Goal: Information Seeking & Learning: Learn about a topic

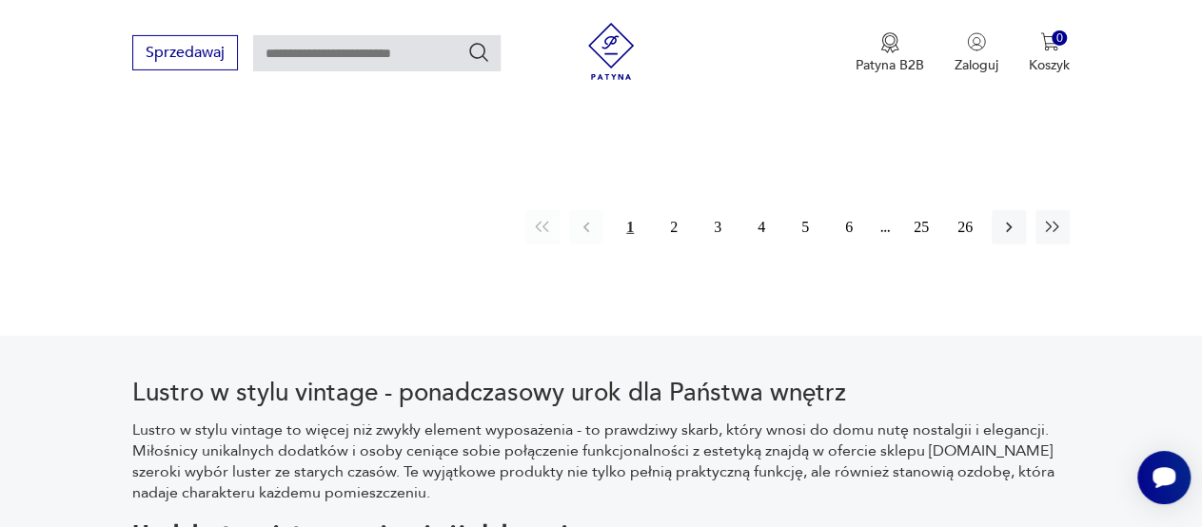
scroll to position [2888, 0]
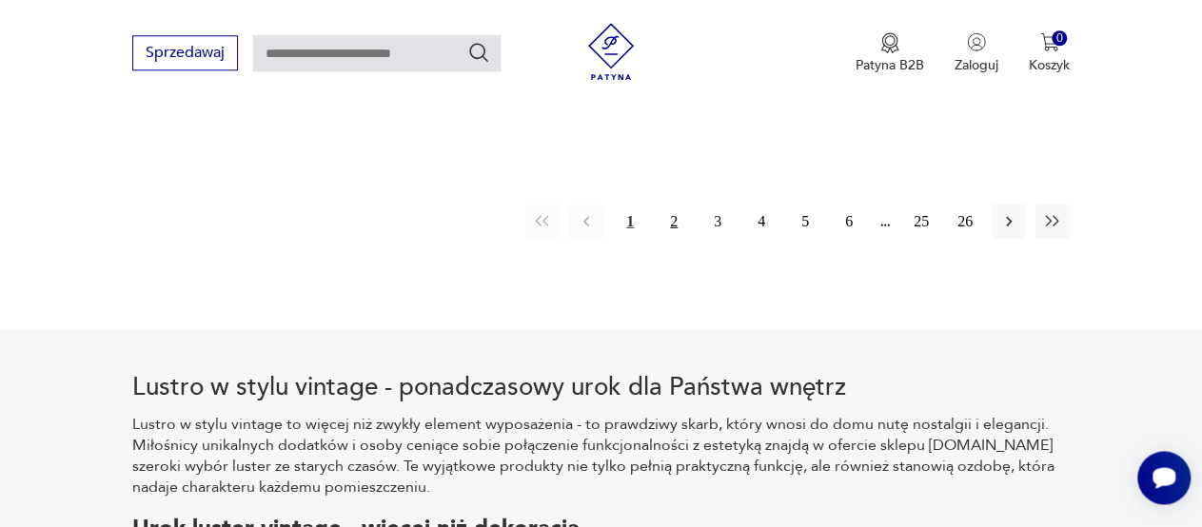
click at [673, 205] on button "2" at bounding box center [673, 222] width 34 height 34
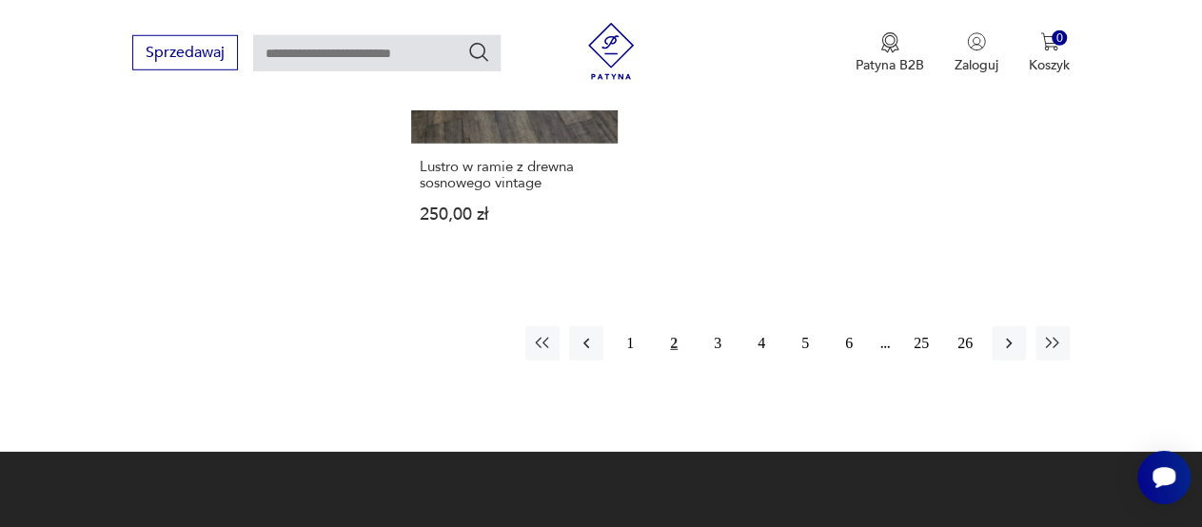
scroll to position [2740, 0]
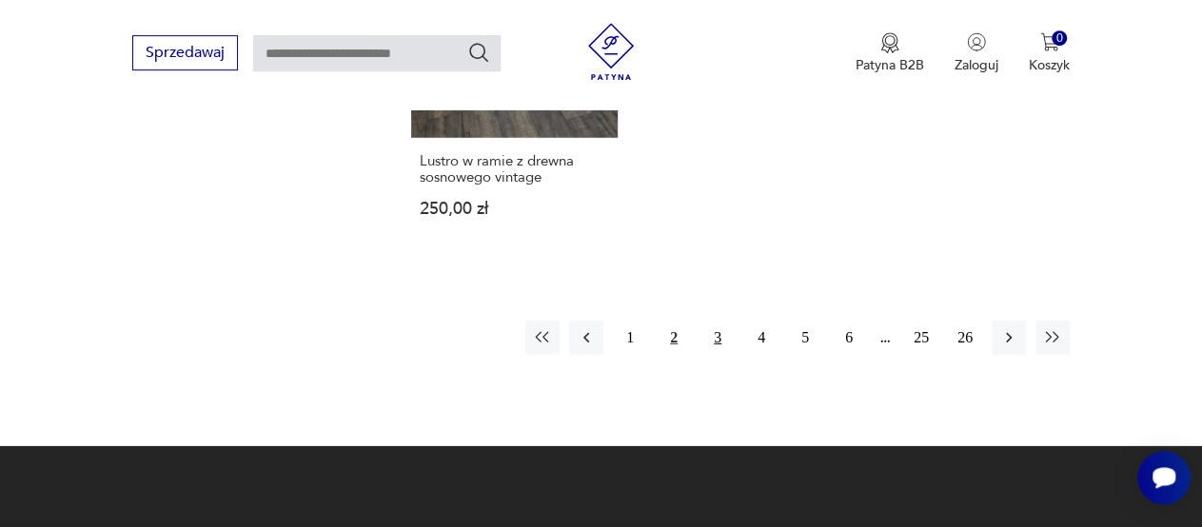
click at [726, 321] on button "3" at bounding box center [717, 338] width 34 height 34
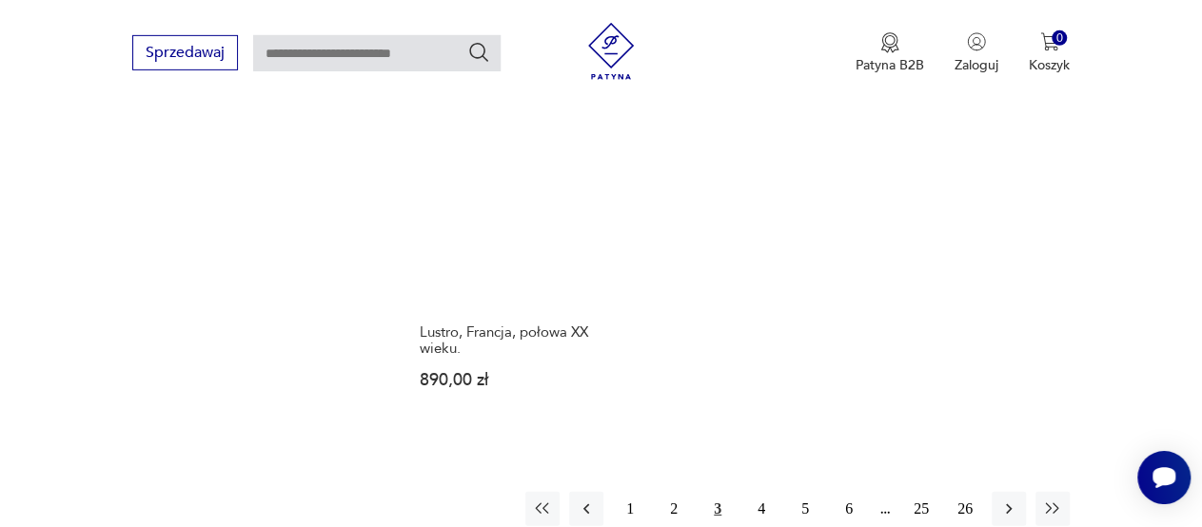
scroll to position [2664, 0]
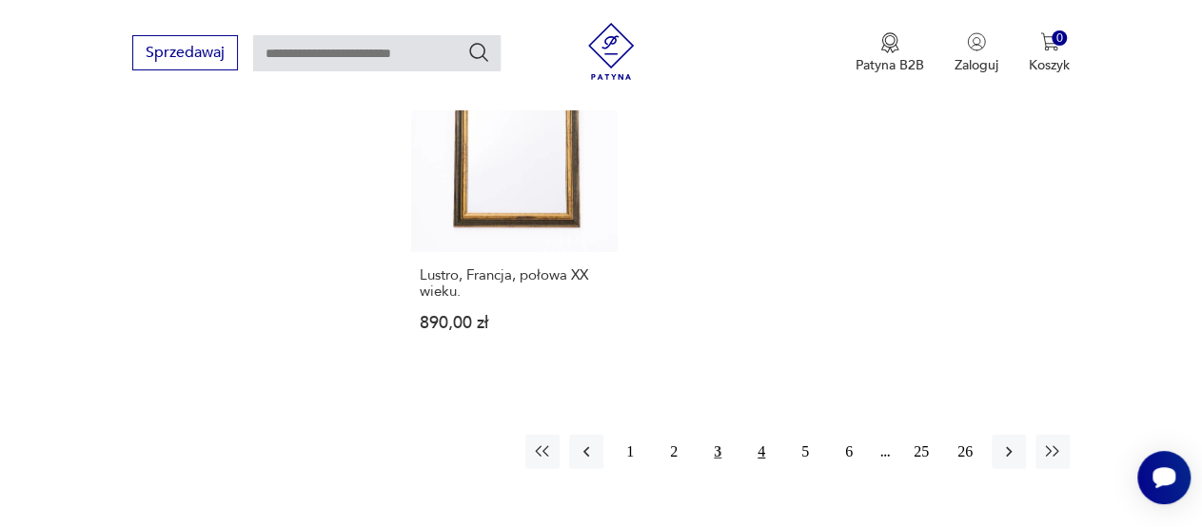
click at [751, 435] on button "4" at bounding box center [761, 452] width 34 height 34
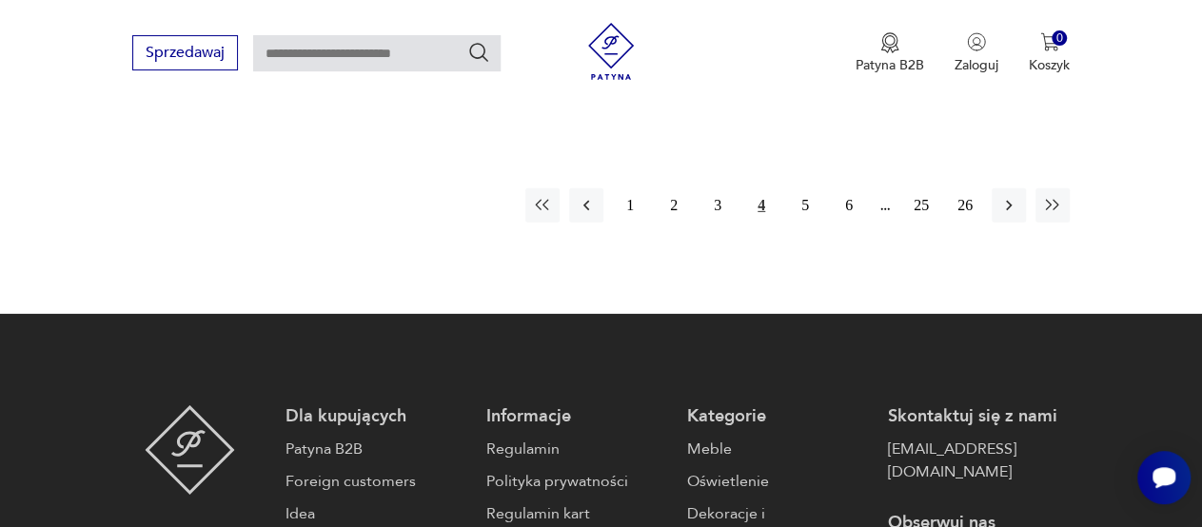
scroll to position [2861, 0]
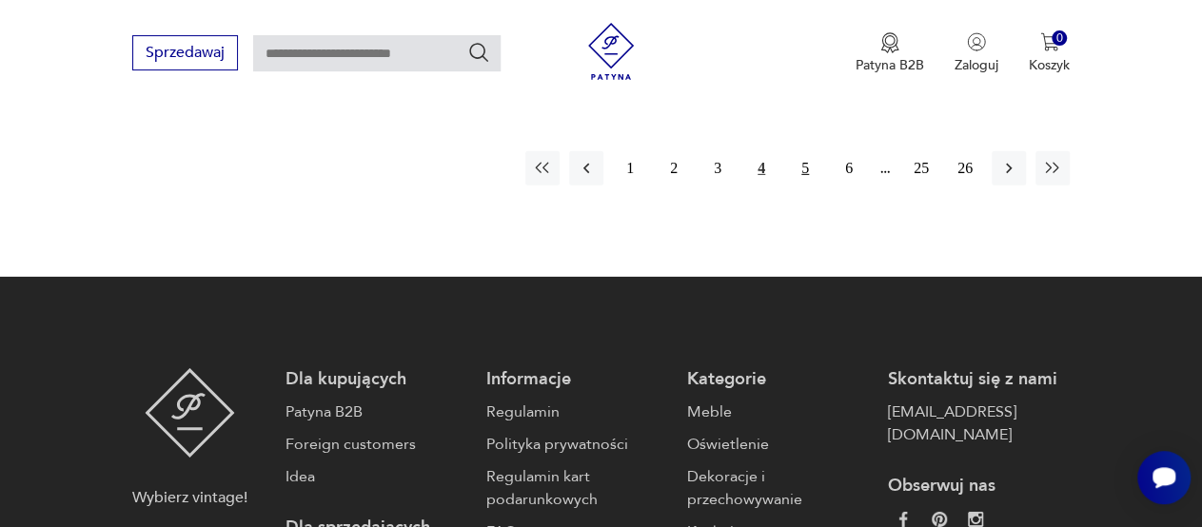
click at [798, 166] on button "5" at bounding box center [805, 168] width 34 height 34
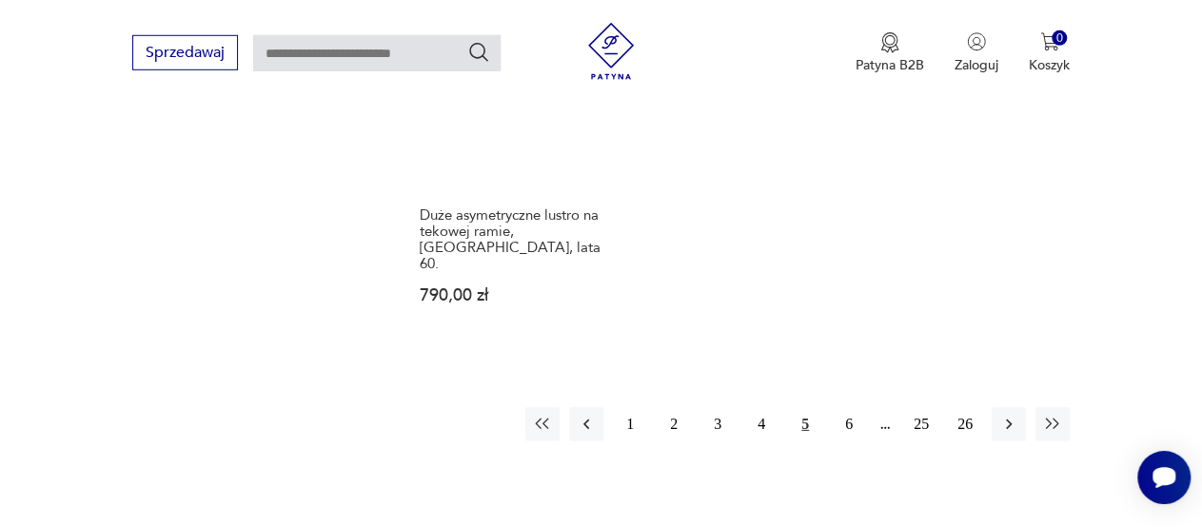
scroll to position [2730, 0]
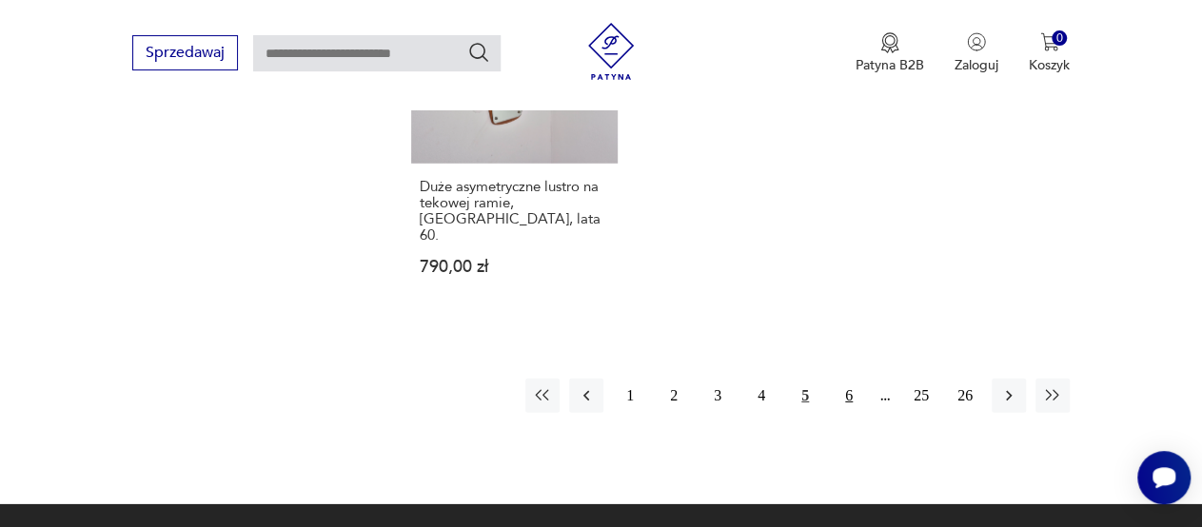
click at [852, 379] on button "6" at bounding box center [848, 396] width 34 height 34
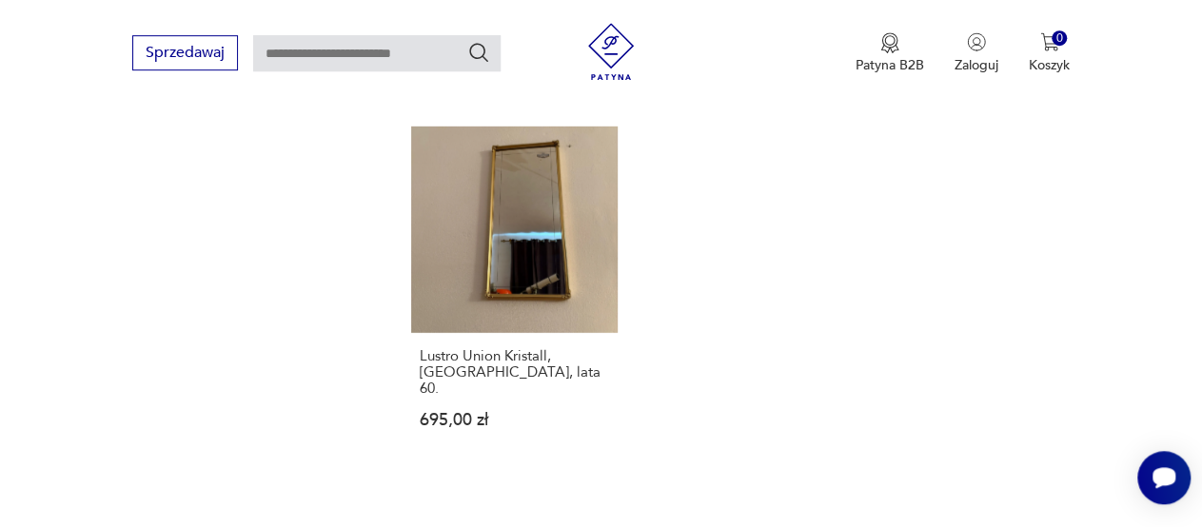
scroll to position [2592, 0]
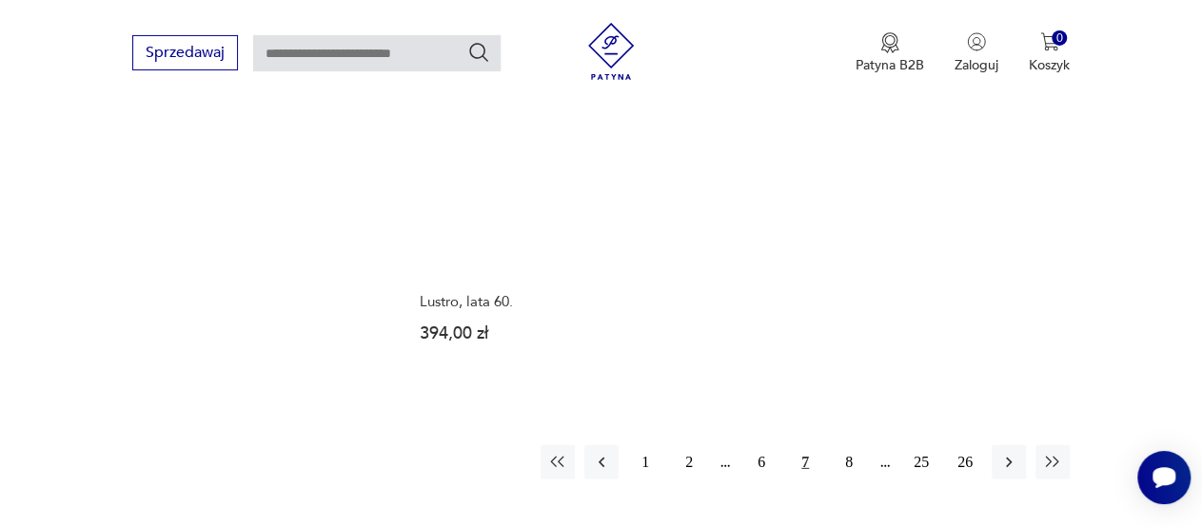
scroll to position [2711, 0]
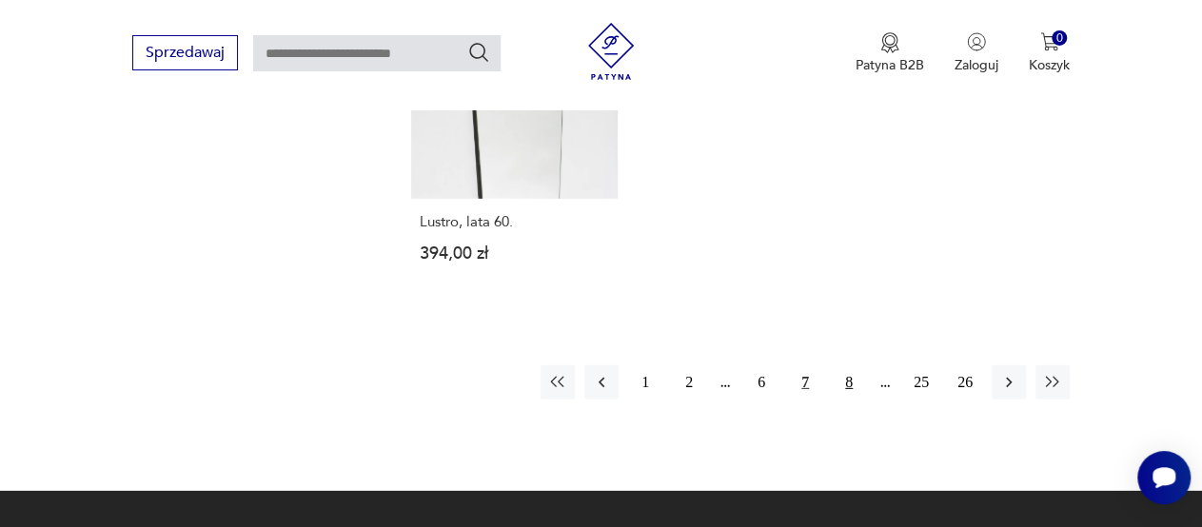
click at [848, 365] on button "8" at bounding box center [848, 382] width 34 height 34
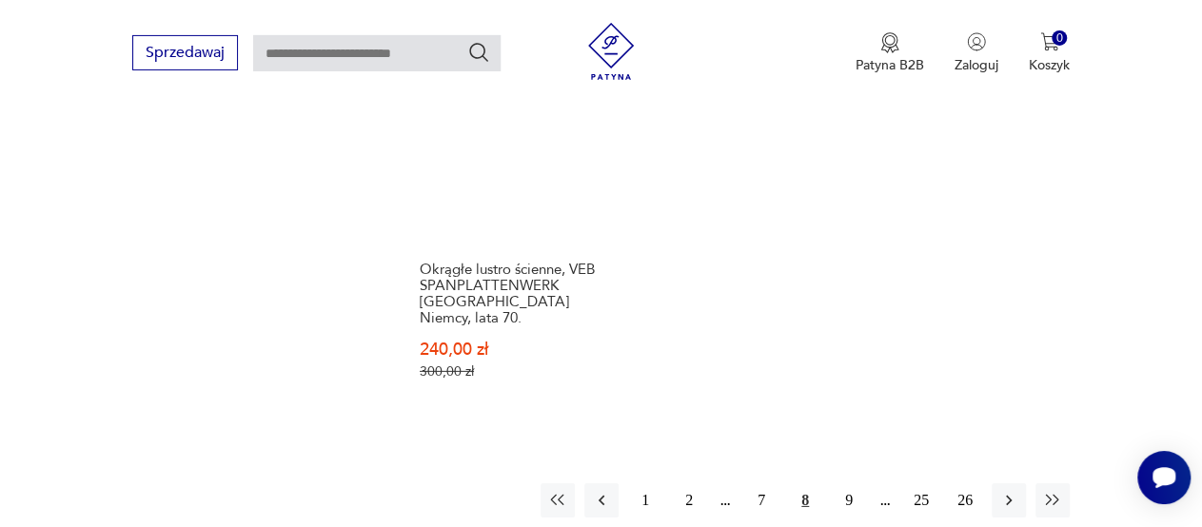
scroll to position [2733, 0]
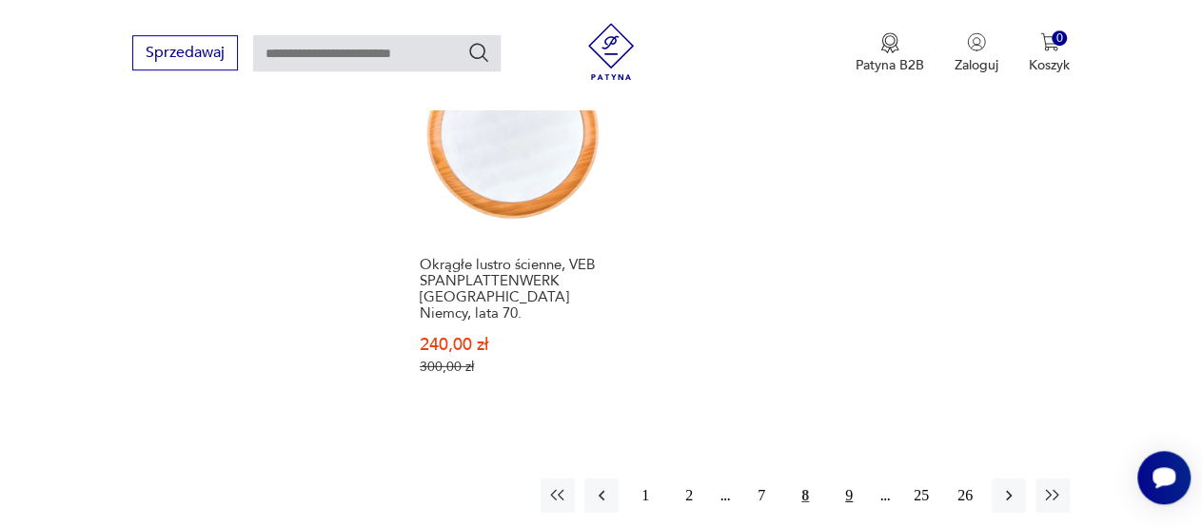
click at [845, 479] on button "9" at bounding box center [848, 496] width 34 height 34
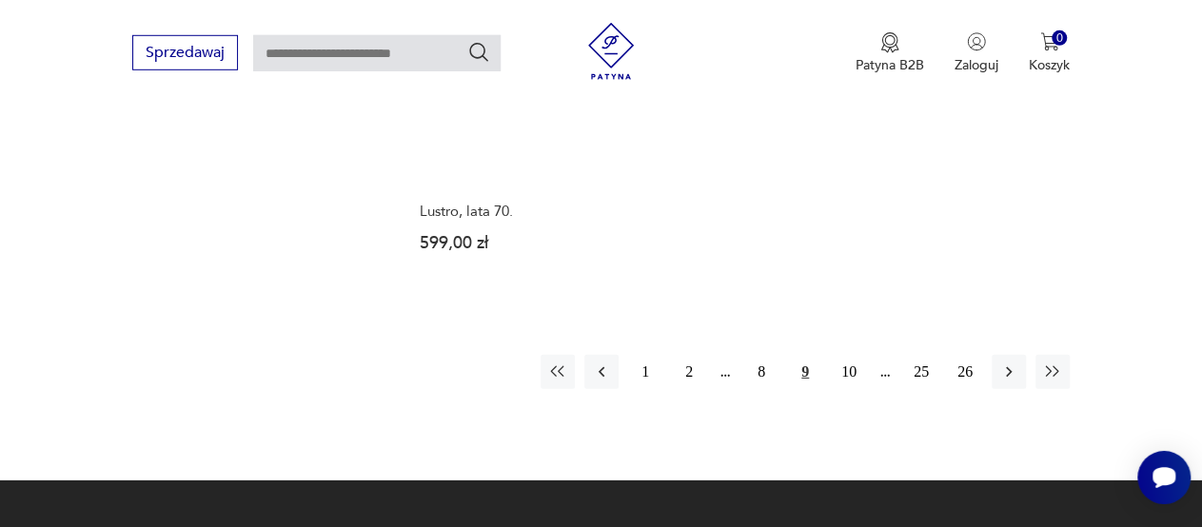
scroll to position [2716, 0]
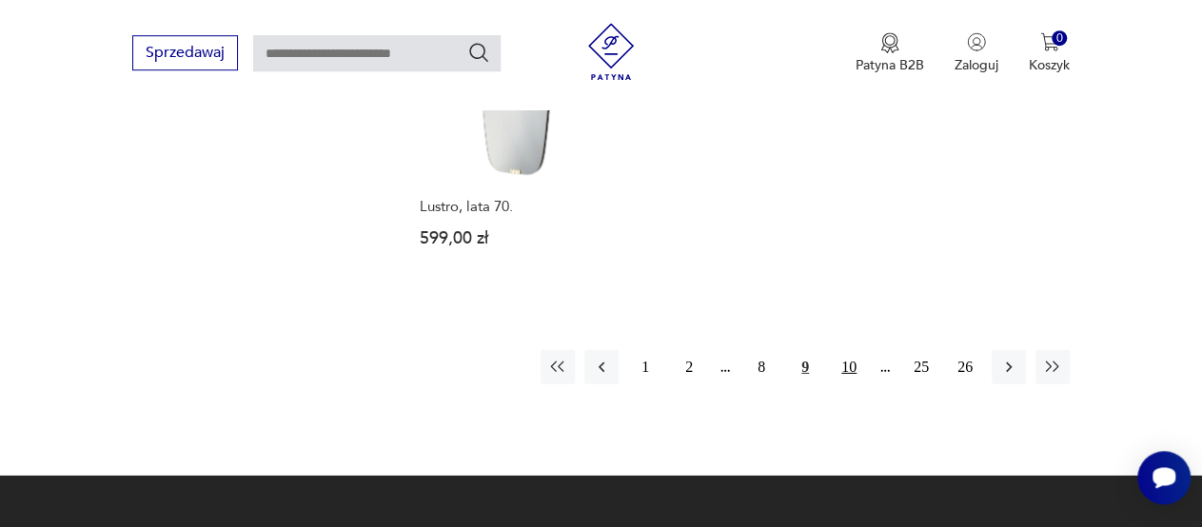
click at [846, 350] on button "10" at bounding box center [848, 367] width 34 height 34
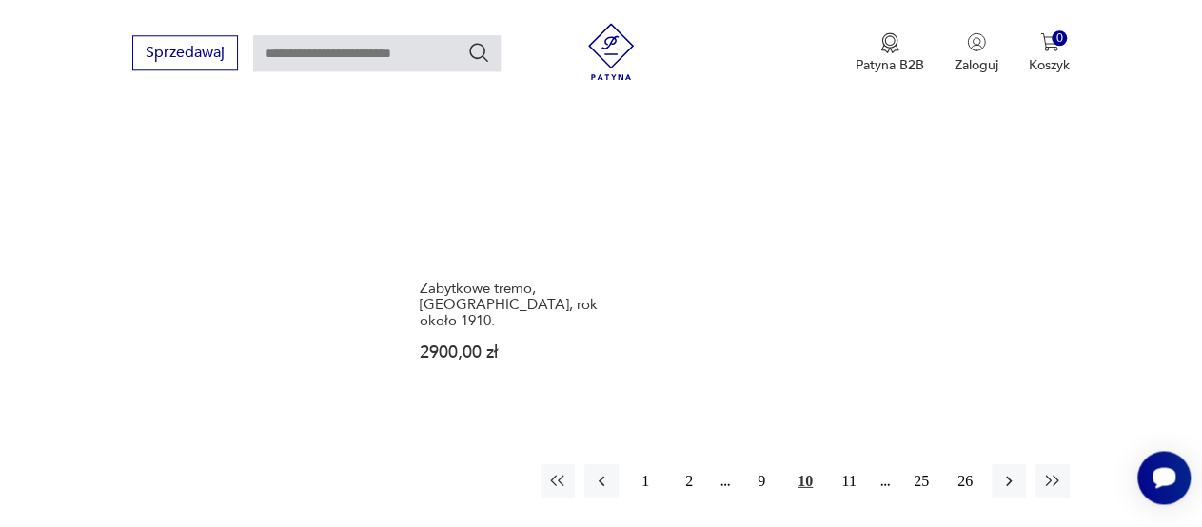
scroll to position [2709, 0]
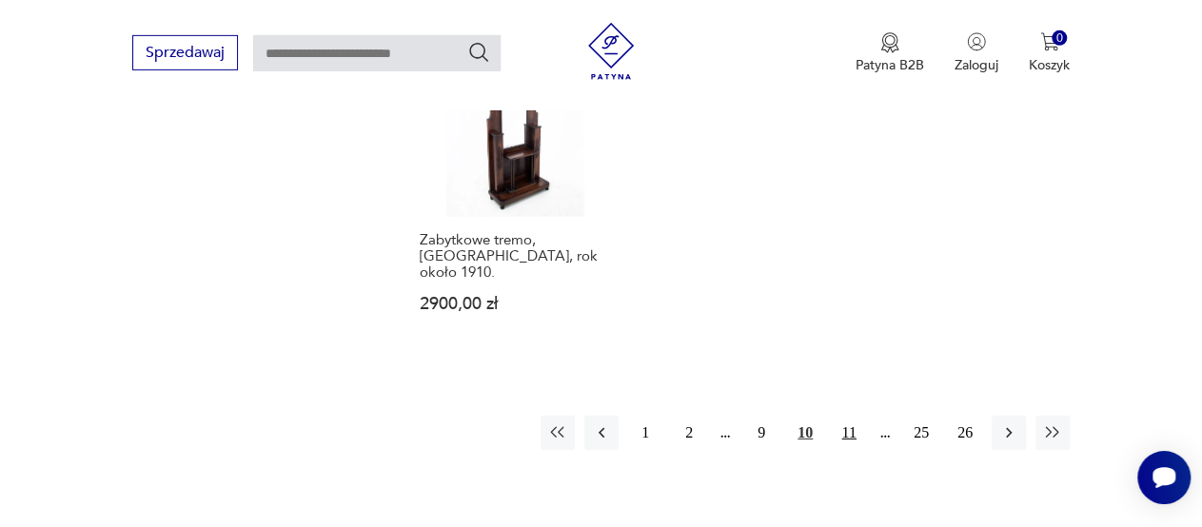
click at [846, 416] on button "11" at bounding box center [848, 433] width 34 height 34
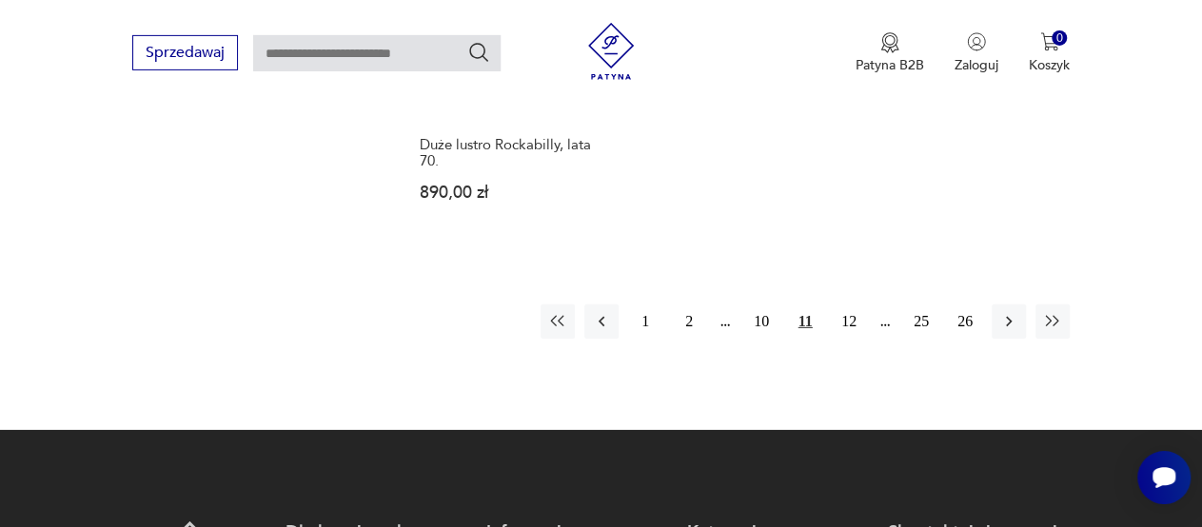
scroll to position [2835, 0]
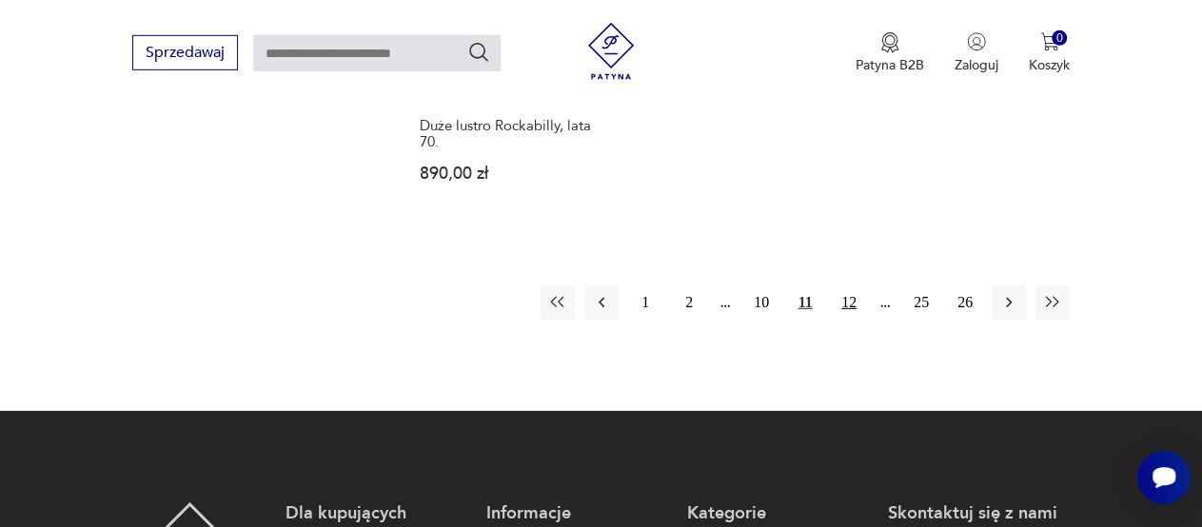
click at [843, 285] on button "12" at bounding box center [848, 302] width 34 height 34
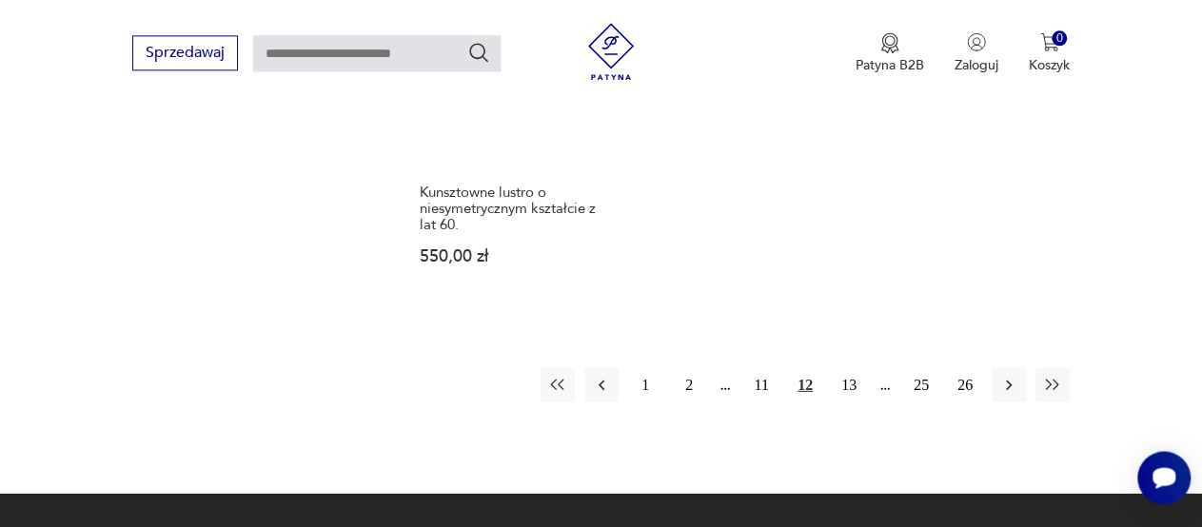
scroll to position [2744, 0]
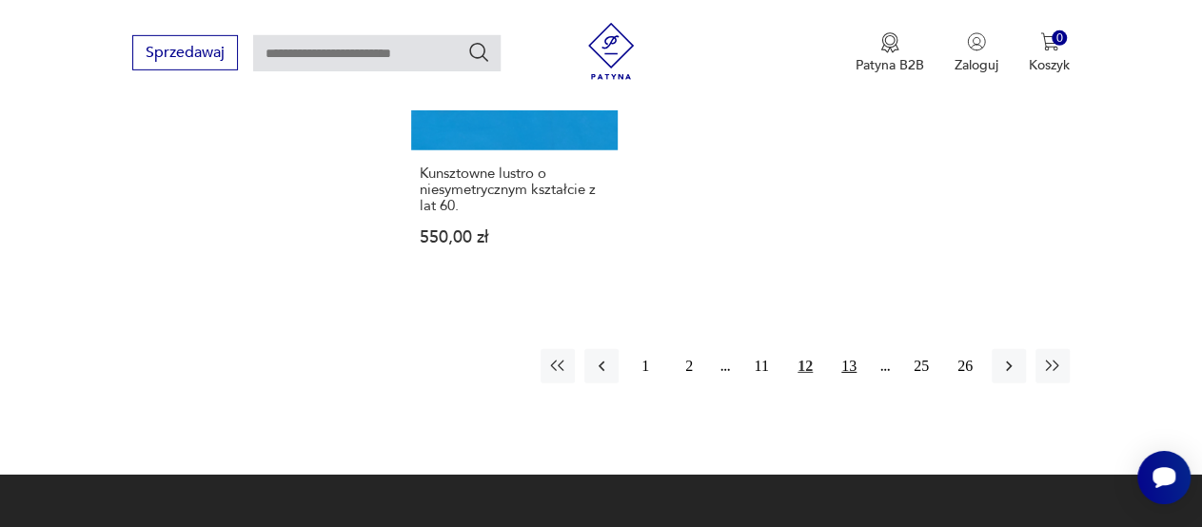
click at [842, 349] on button "13" at bounding box center [848, 366] width 34 height 34
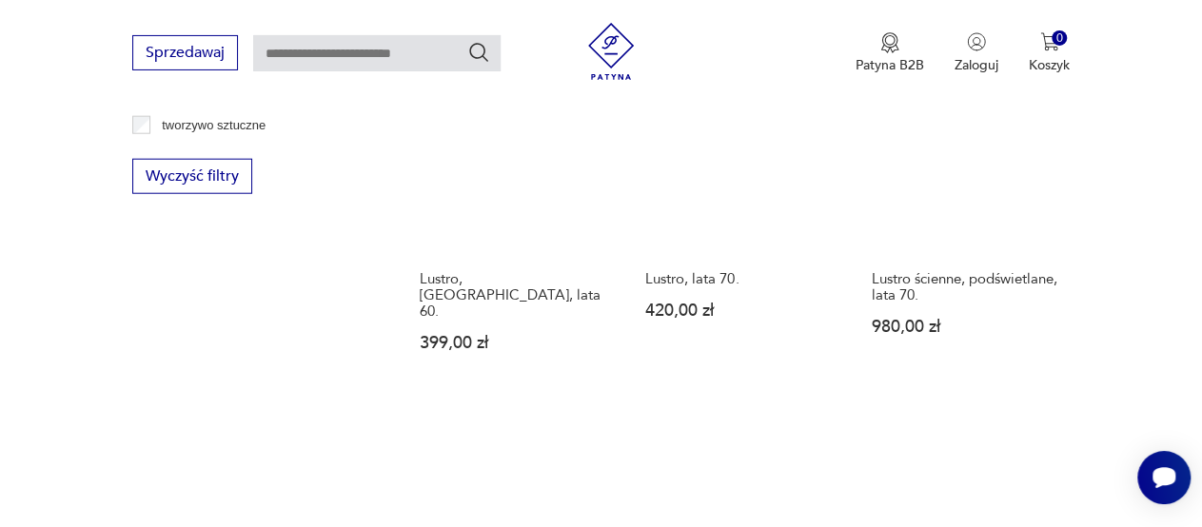
scroll to position [2156, 0]
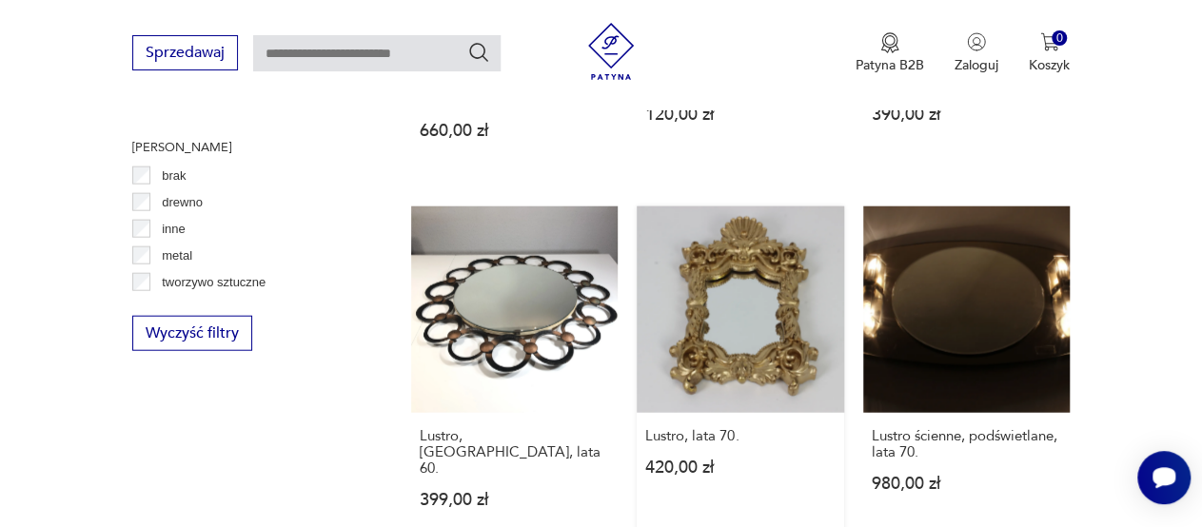
click at [750, 329] on link "Lustro, lata 70. 420,00 zł" at bounding box center [739, 375] width 206 height 339
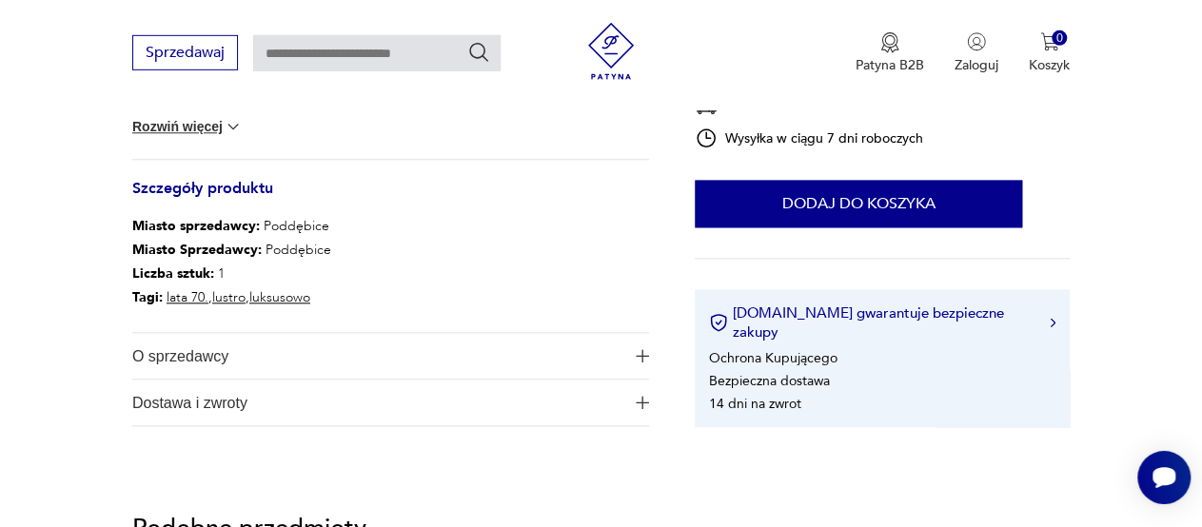
scroll to position [871, 0]
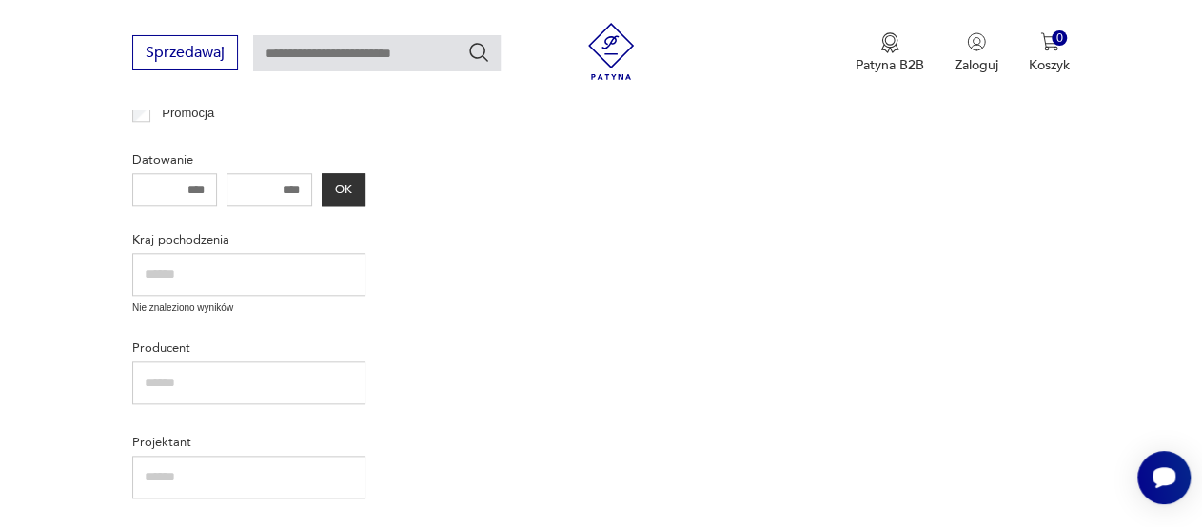
scroll to position [2169, 0]
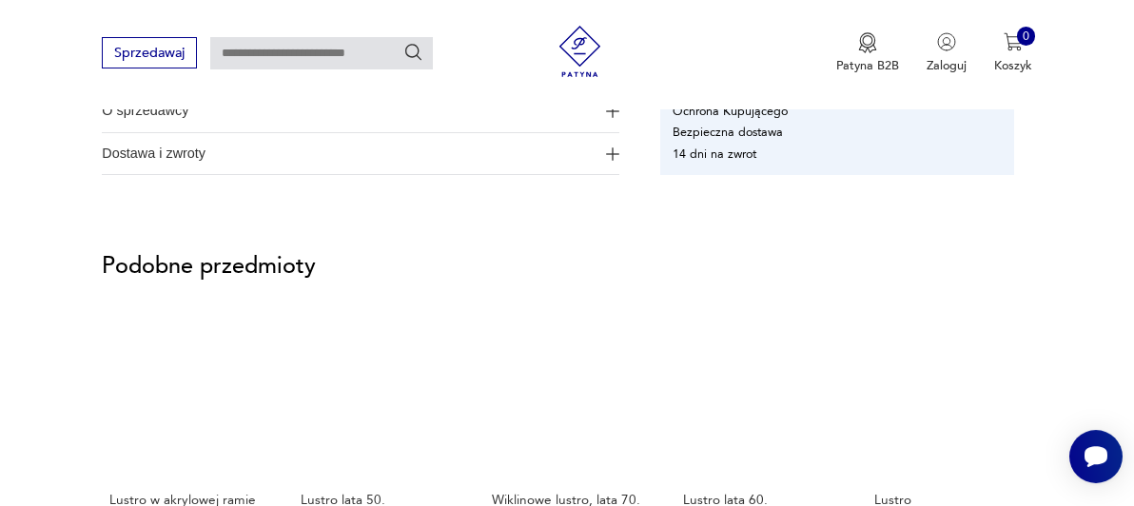
scroll to position [1338, 0]
